Goal: Navigation & Orientation: Find specific page/section

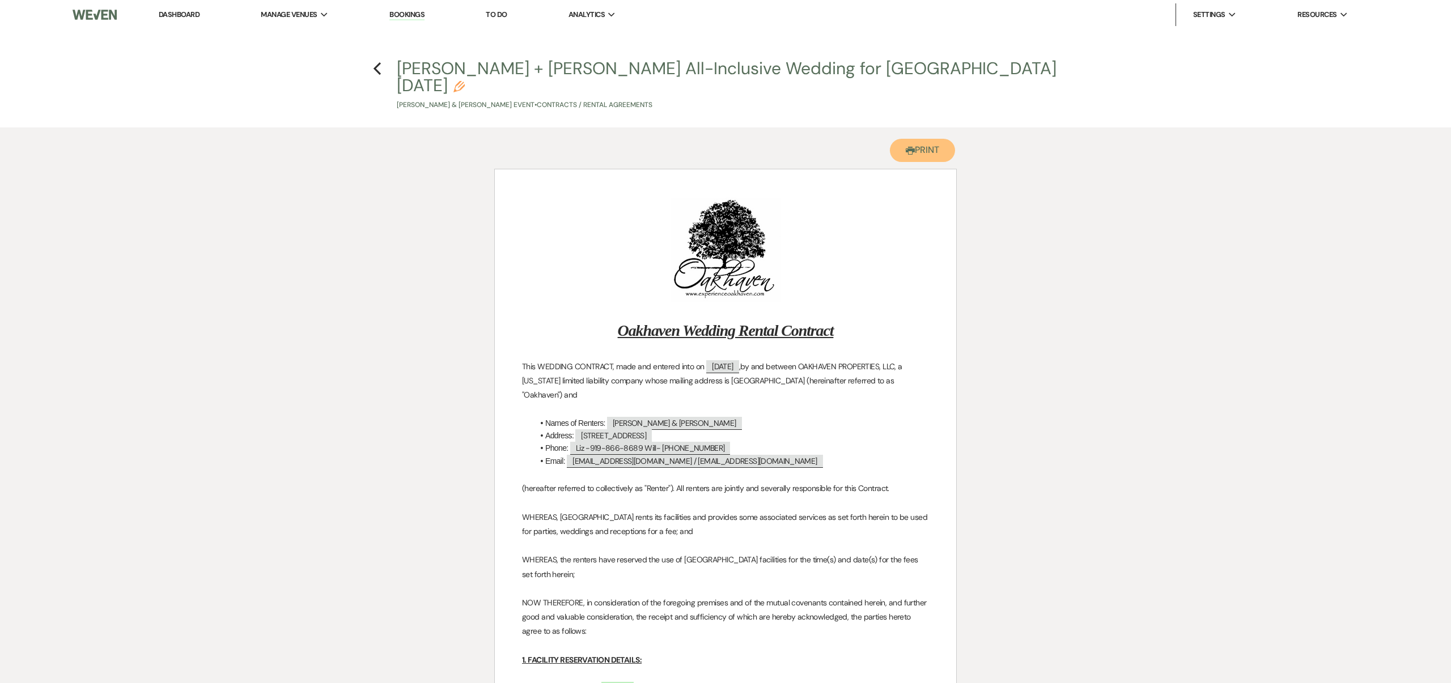
click at [921, 139] on button "Printer Print" at bounding box center [922, 150] width 65 height 23
click at [376, 68] on icon "Previous" at bounding box center [377, 69] width 8 height 14
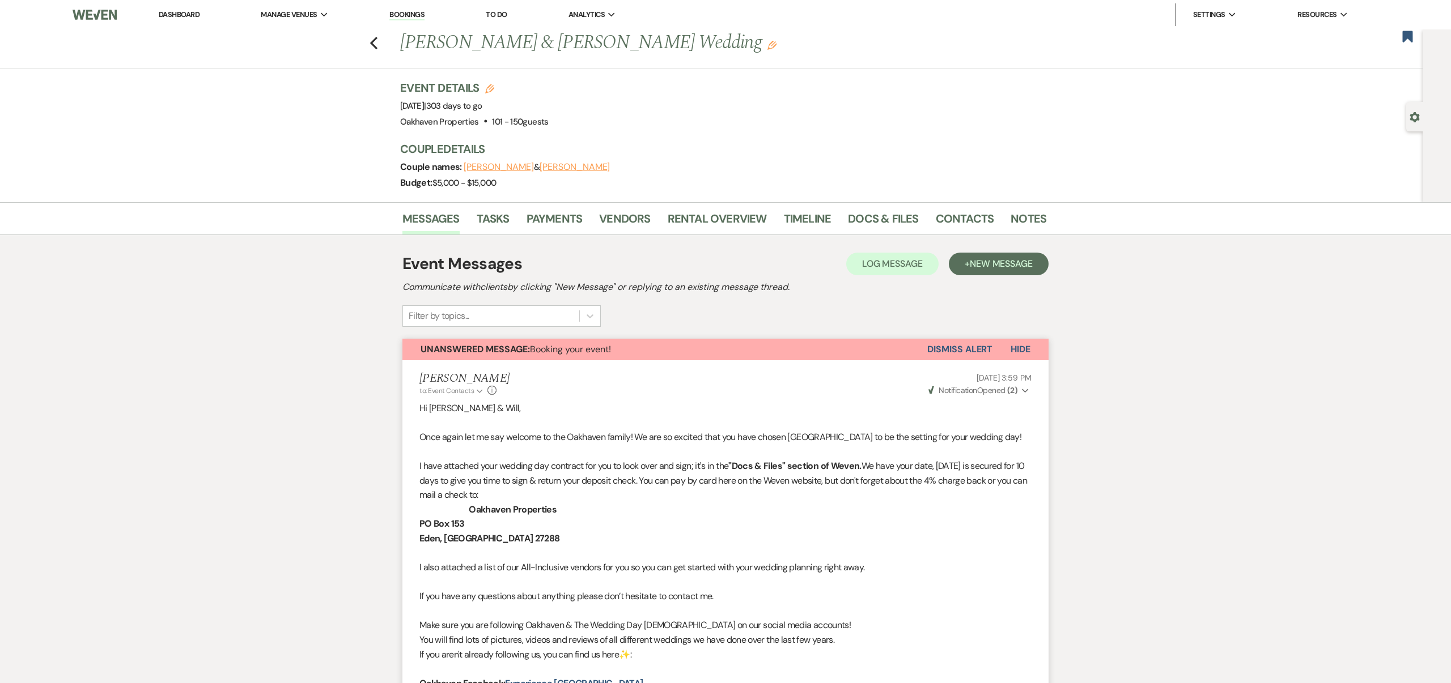
click at [967, 346] on button "Dismiss Alert" at bounding box center [959, 350] width 65 height 22
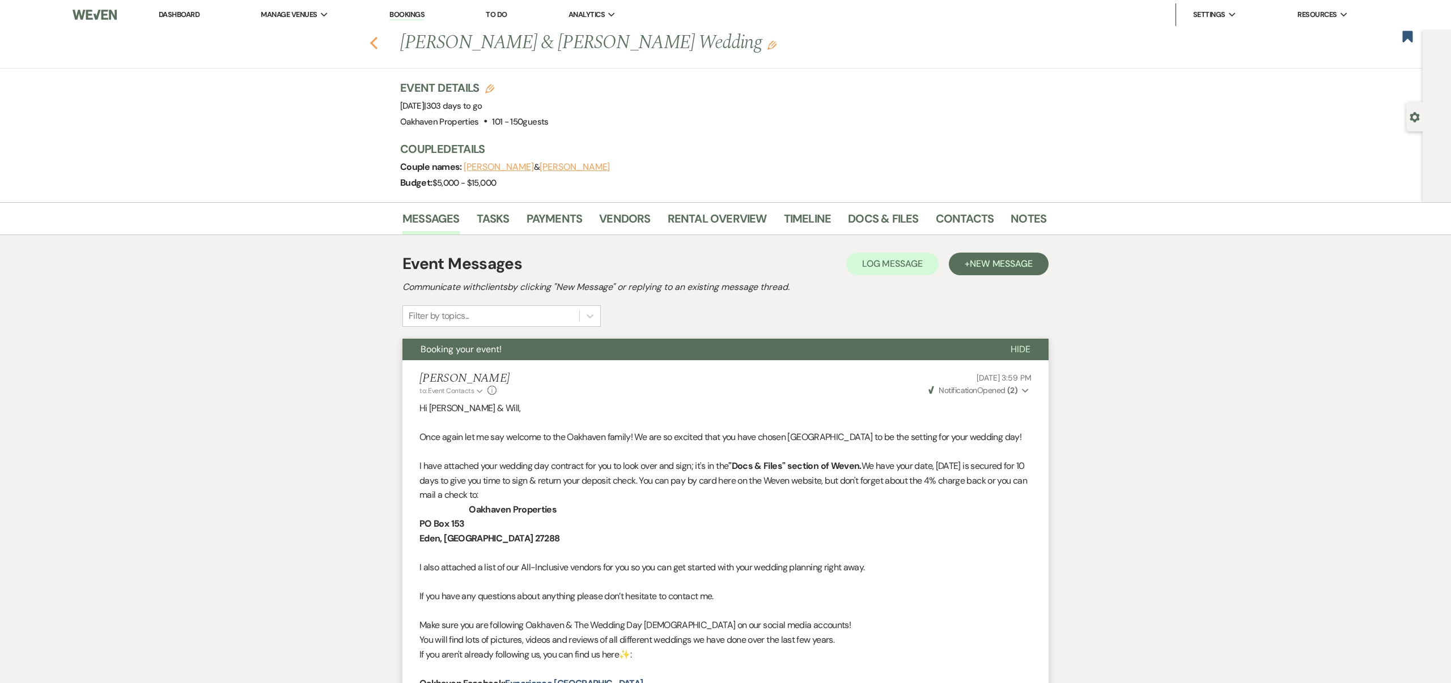
click at [373, 44] on icon "Previous" at bounding box center [373, 43] width 8 height 14
